Goal: Information Seeking & Learning: Learn about a topic

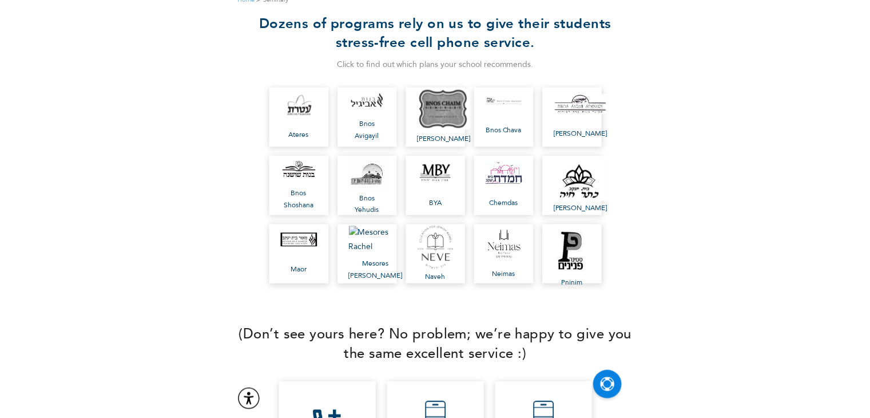
scroll to position [153, 0]
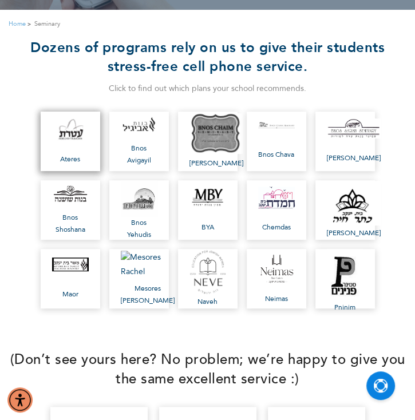
click at [79, 146] on link "Ateres" at bounding box center [70, 141] width 59 height 59
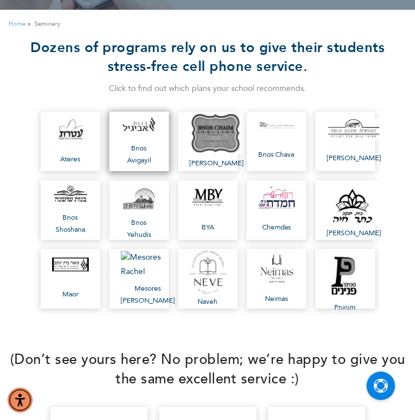
click at [146, 150] on span "Bnos Avigayil" at bounding box center [139, 154] width 37 height 24
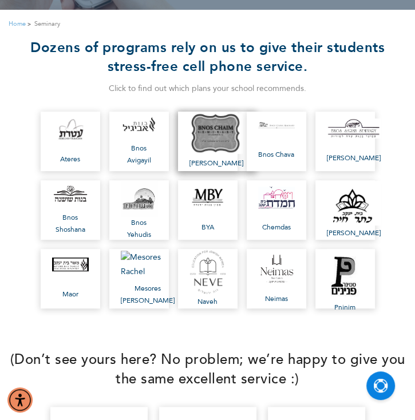
click at [208, 157] on span "[PERSON_NAME]" at bounding box center [216, 163] width 54 height 12
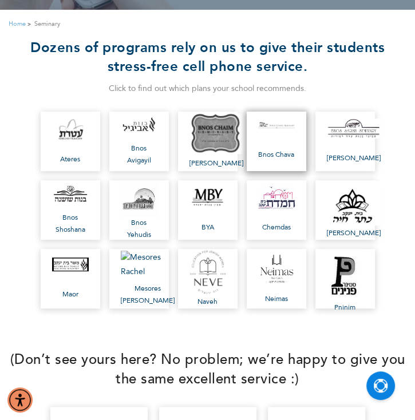
click at [280, 154] on span "Bnos Chava" at bounding box center [276, 155] width 37 height 12
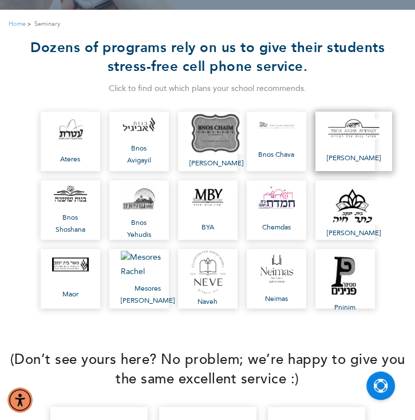
click at [343, 138] on link "[PERSON_NAME]" at bounding box center [353, 141] width 77 height 59
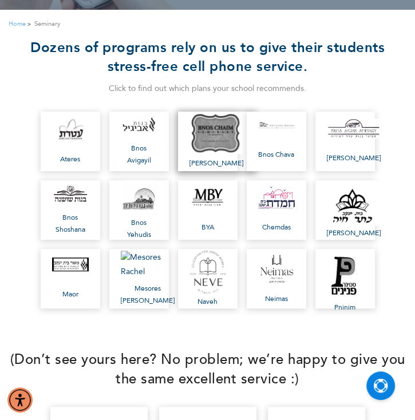
click at [224, 131] on img at bounding box center [216, 133] width 54 height 40
click at [222, 157] on span "[PERSON_NAME]" at bounding box center [216, 163] width 54 height 12
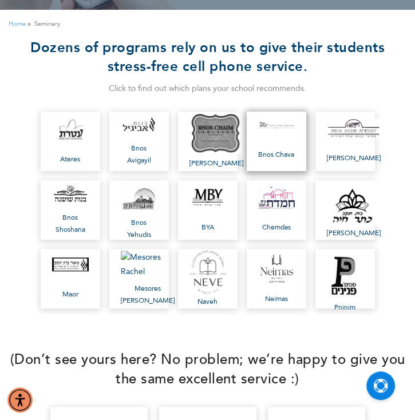
click at [288, 147] on link "Bnos Chava" at bounding box center [276, 141] width 59 height 59
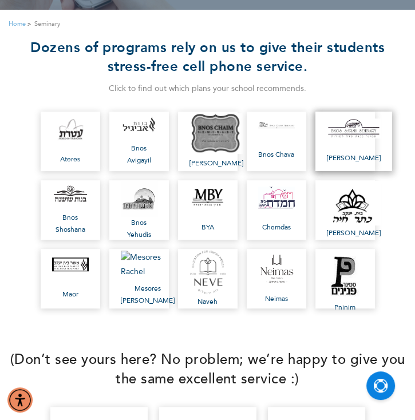
click at [343, 148] on link "[PERSON_NAME]" at bounding box center [353, 141] width 77 height 59
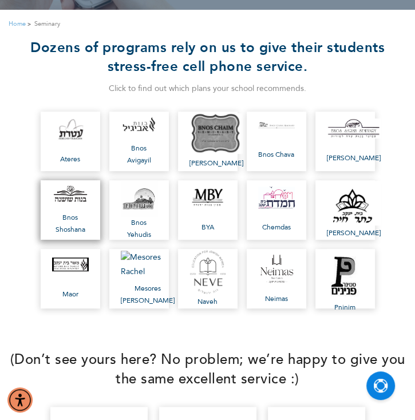
click at [77, 233] on span "Bnos Shoshana" at bounding box center [70, 224] width 37 height 24
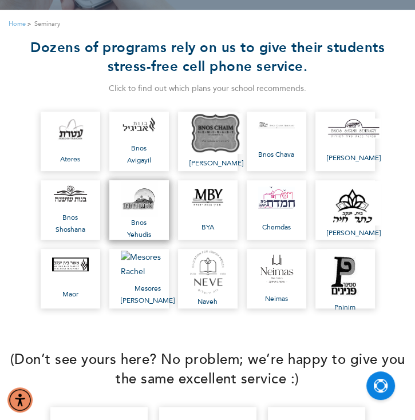
click at [147, 225] on span "Bnos Yehudis" at bounding box center [139, 229] width 37 height 24
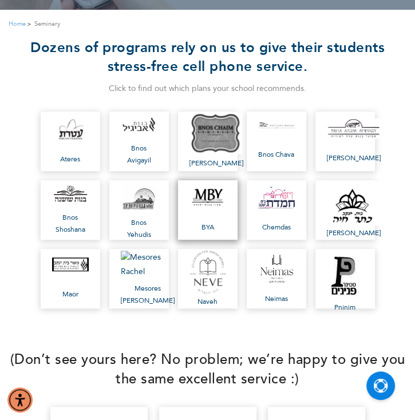
click at [204, 220] on link "BYA" at bounding box center [207, 209] width 59 height 59
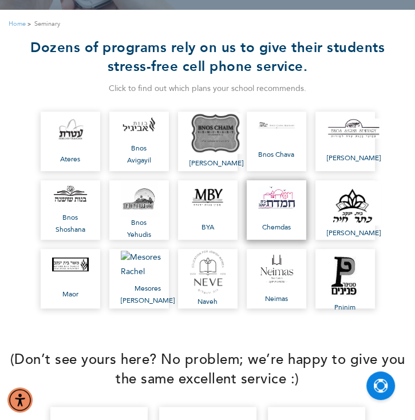
click at [287, 216] on link "Chemdas" at bounding box center [276, 209] width 59 height 59
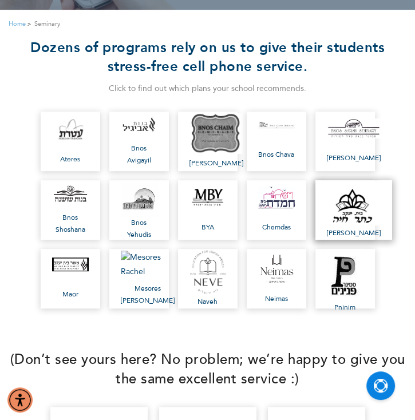
click at [354, 227] on span "[PERSON_NAME]" at bounding box center [354, 233] width 54 height 12
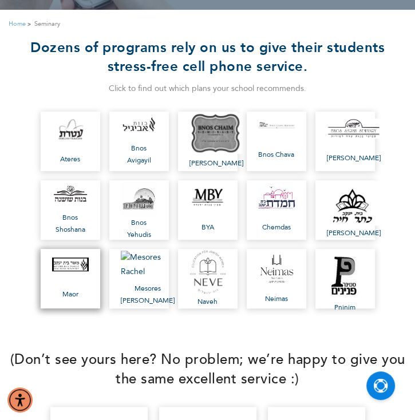
click at [75, 280] on link "Maor" at bounding box center [70, 278] width 59 height 59
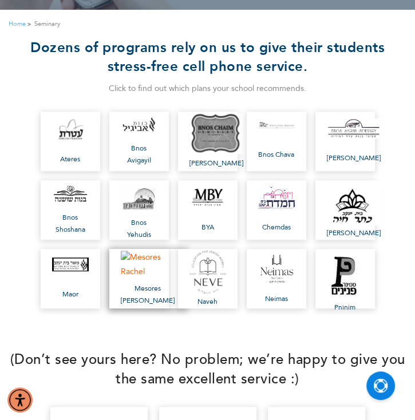
click at [143, 287] on span "Mesores [PERSON_NAME]" at bounding box center [148, 295] width 54 height 24
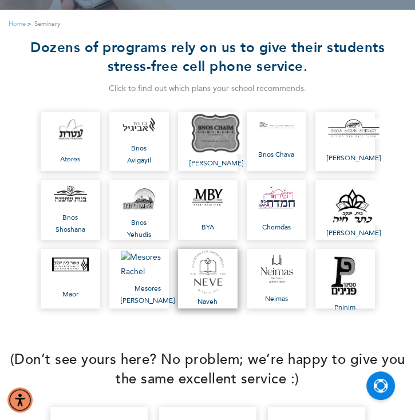
click at [213, 289] on img at bounding box center [207, 271] width 37 height 45
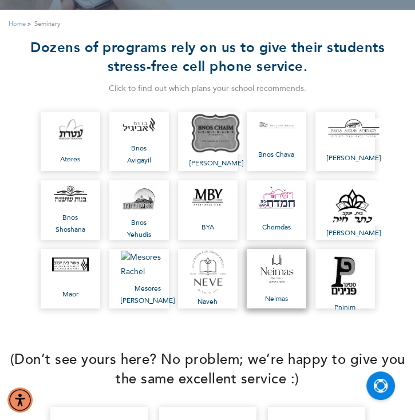
click at [279, 293] on span "Neimas" at bounding box center [276, 299] width 37 height 12
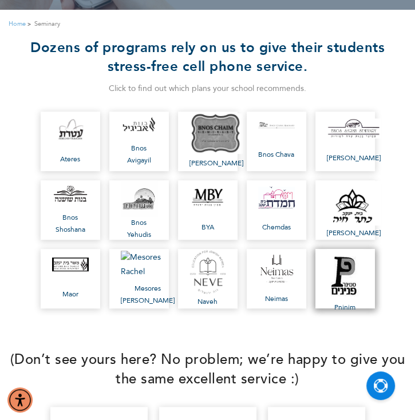
click at [335, 287] on img at bounding box center [345, 275] width 37 height 53
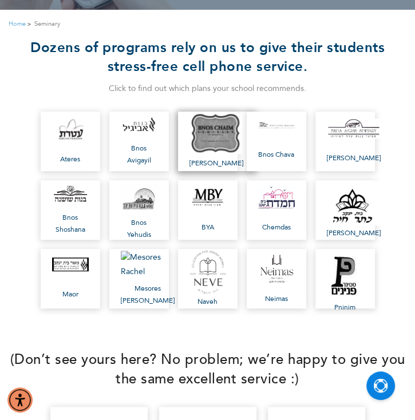
click at [217, 157] on span "[PERSON_NAME]" at bounding box center [216, 163] width 54 height 12
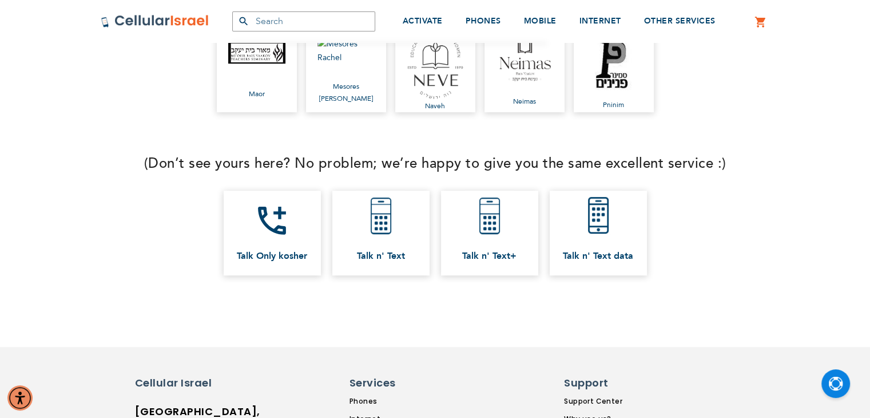
scroll to position [443, 0]
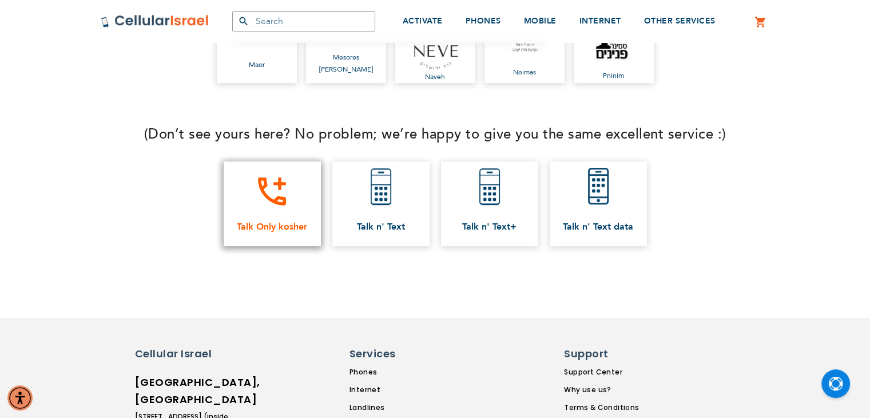
click at [264, 203] on icon "add_ic_call" at bounding box center [271, 191] width 37 height 37
